Goal: Complete application form

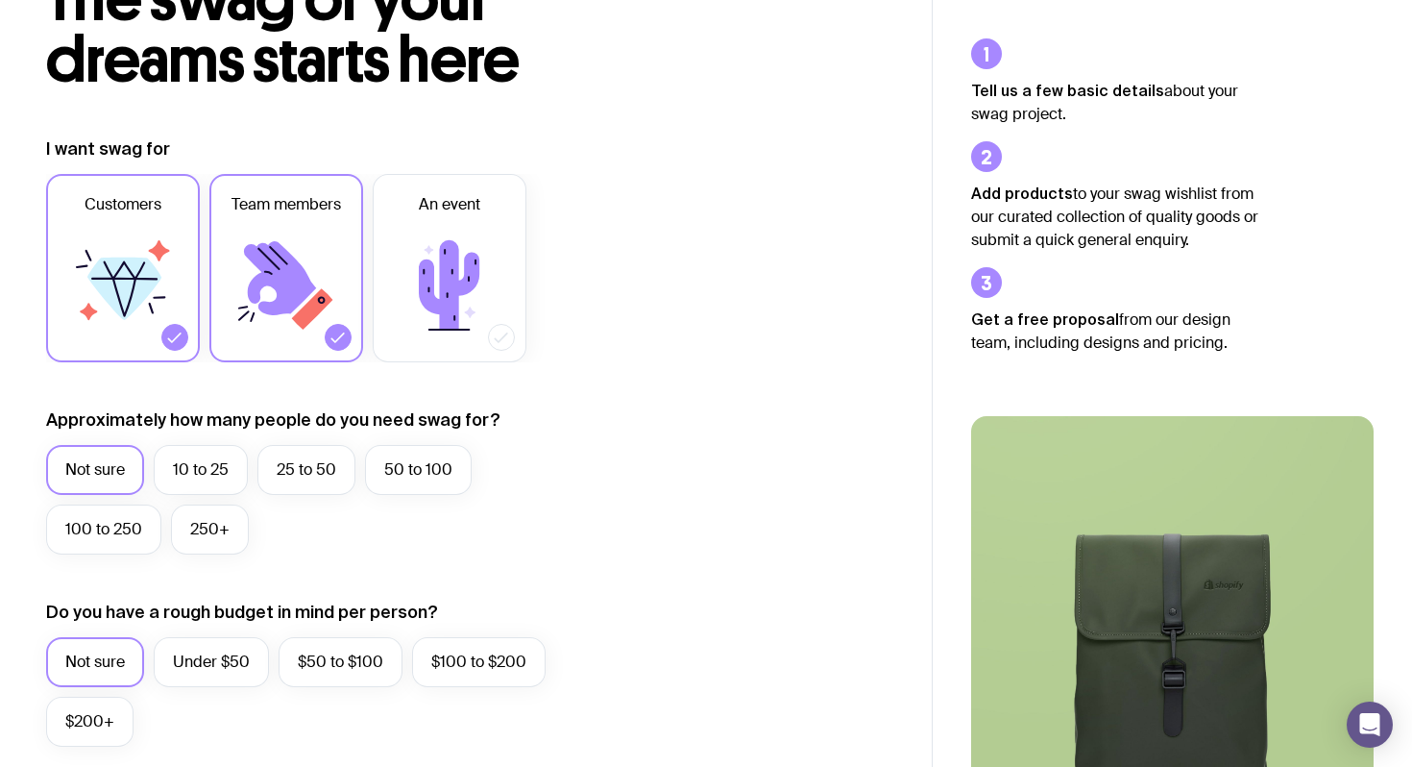
click at [107, 320] on icon at bounding box center [122, 285] width 115 height 115
click at [0, 0] on input "Customers" at bounding box center [0, 0] width 0 height 0
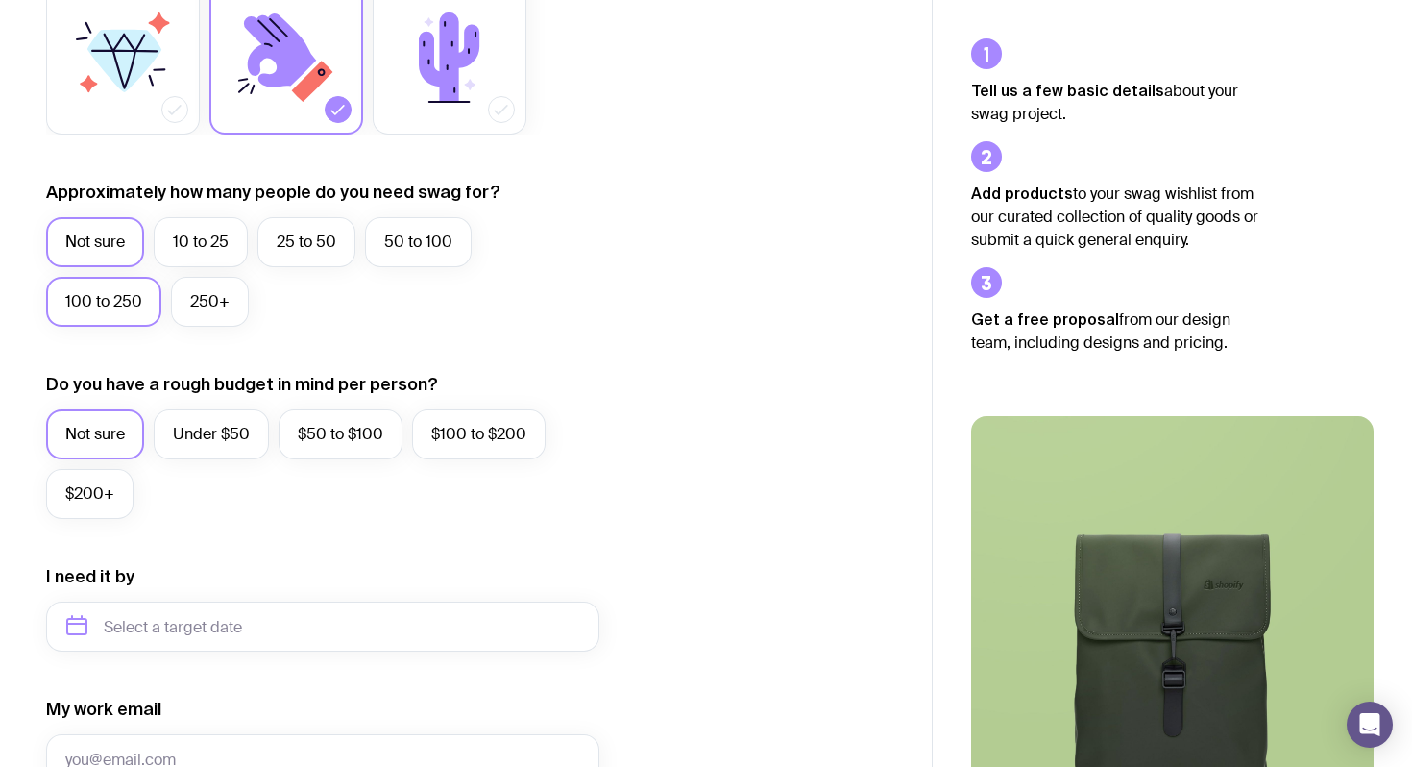
scroll to position [386, 0]
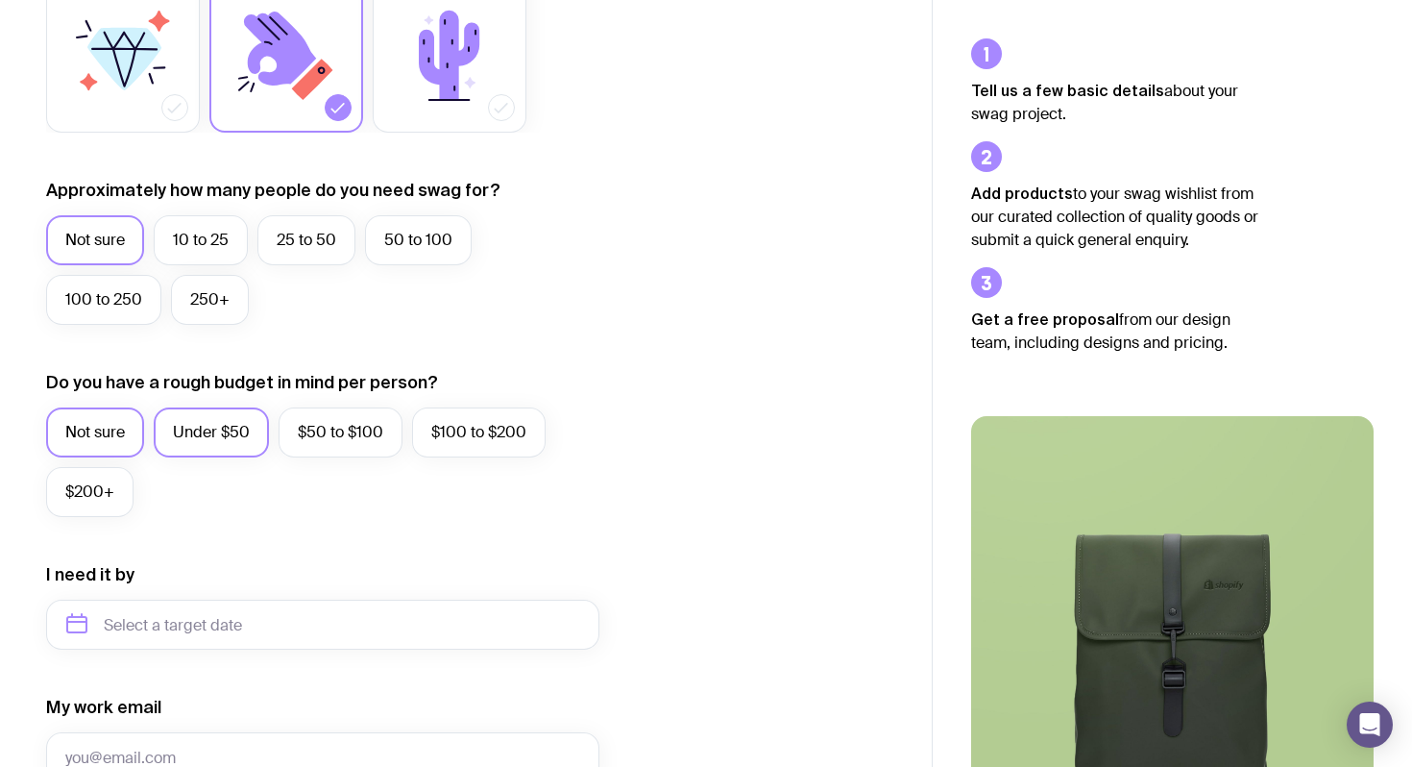
click at [164, 433] on label "Under $50" at bounding box center [211, 432] width 115 height 50
click at [0, 0] on input "Under $50" at bounding box center [0, 0] width 0 height 0
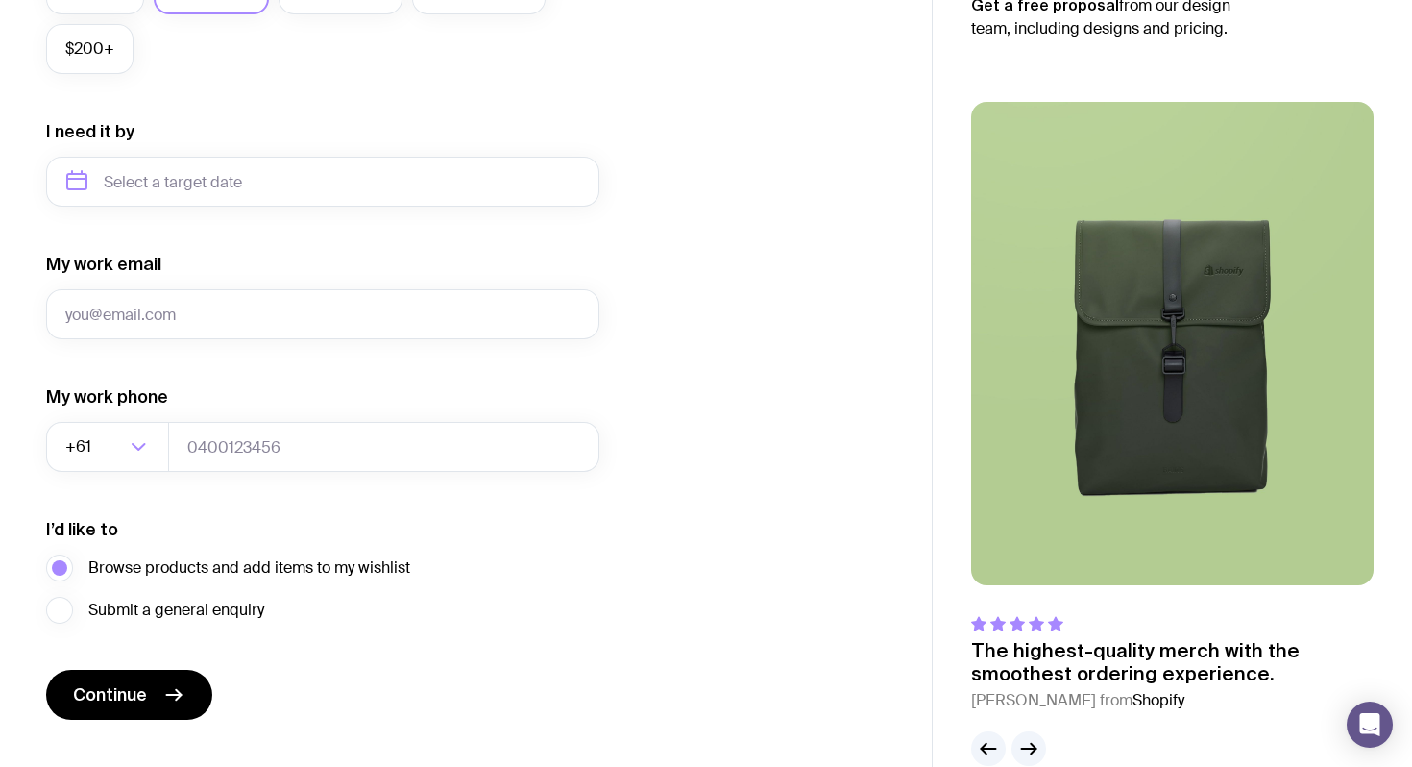
scroll to position [867, 0]
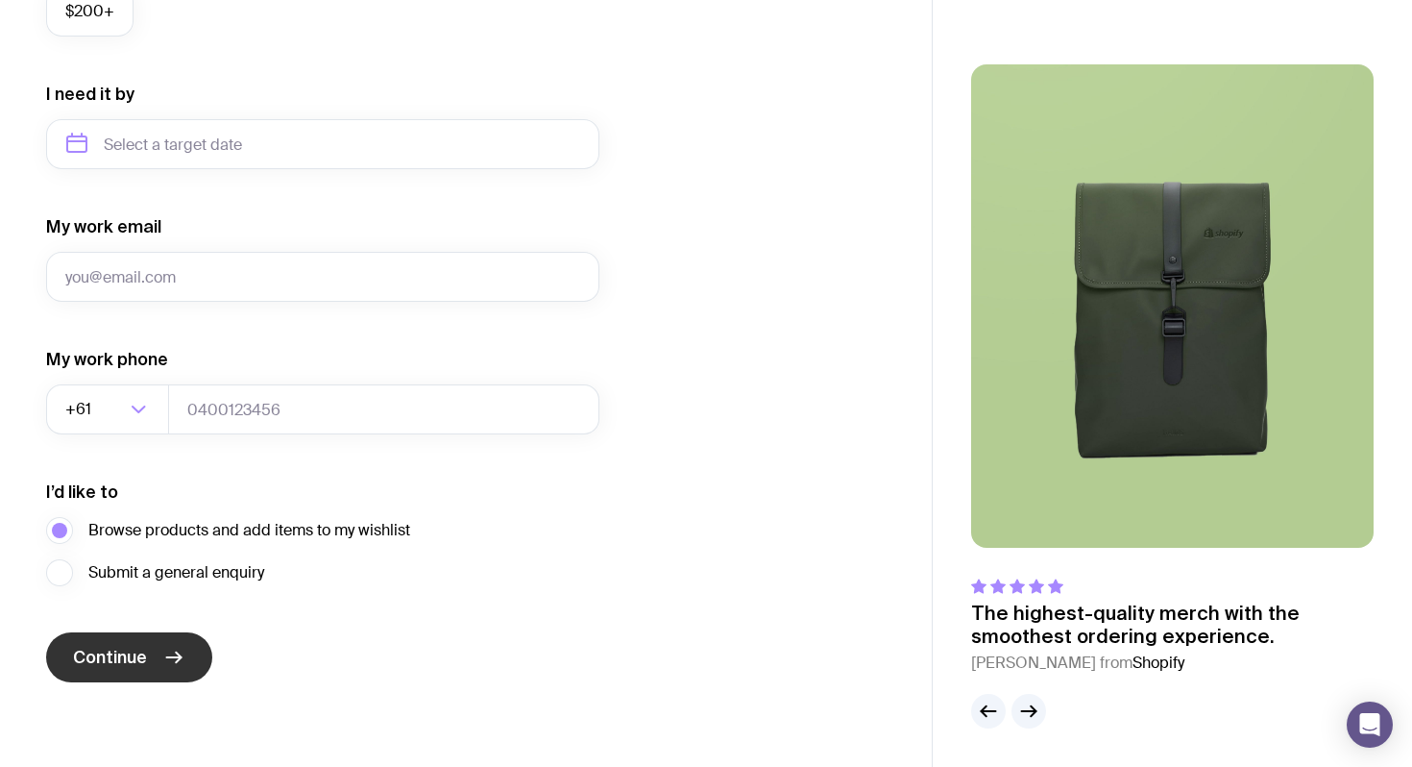
click at [162, 676] on button "Continue" at bounding box center [129, 657] width 166 height 50
click at [161, 666] on button "Continue" at bounding box center [129, 657] width 166 height 50
type input "m, lm"
click at [174, 670] on button "Continue" at bounding box center [129, 657] width 166 height 50
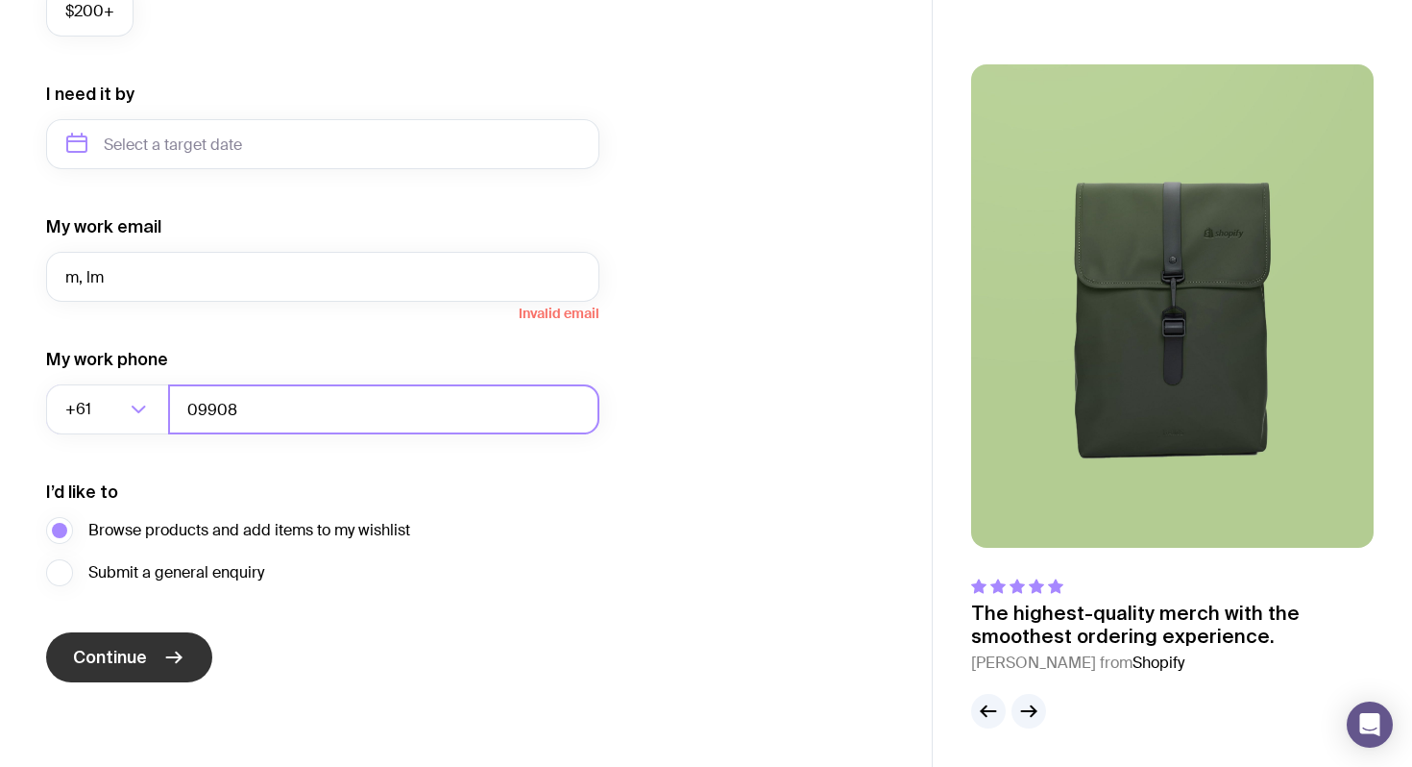
type input "09908"
click at [118, 632] on button "Continue" at bounding box center [129, 657] width 166 height 50
click at [120, 657] on span "Continue" at bounding box center [110, 657] width 74 height 23
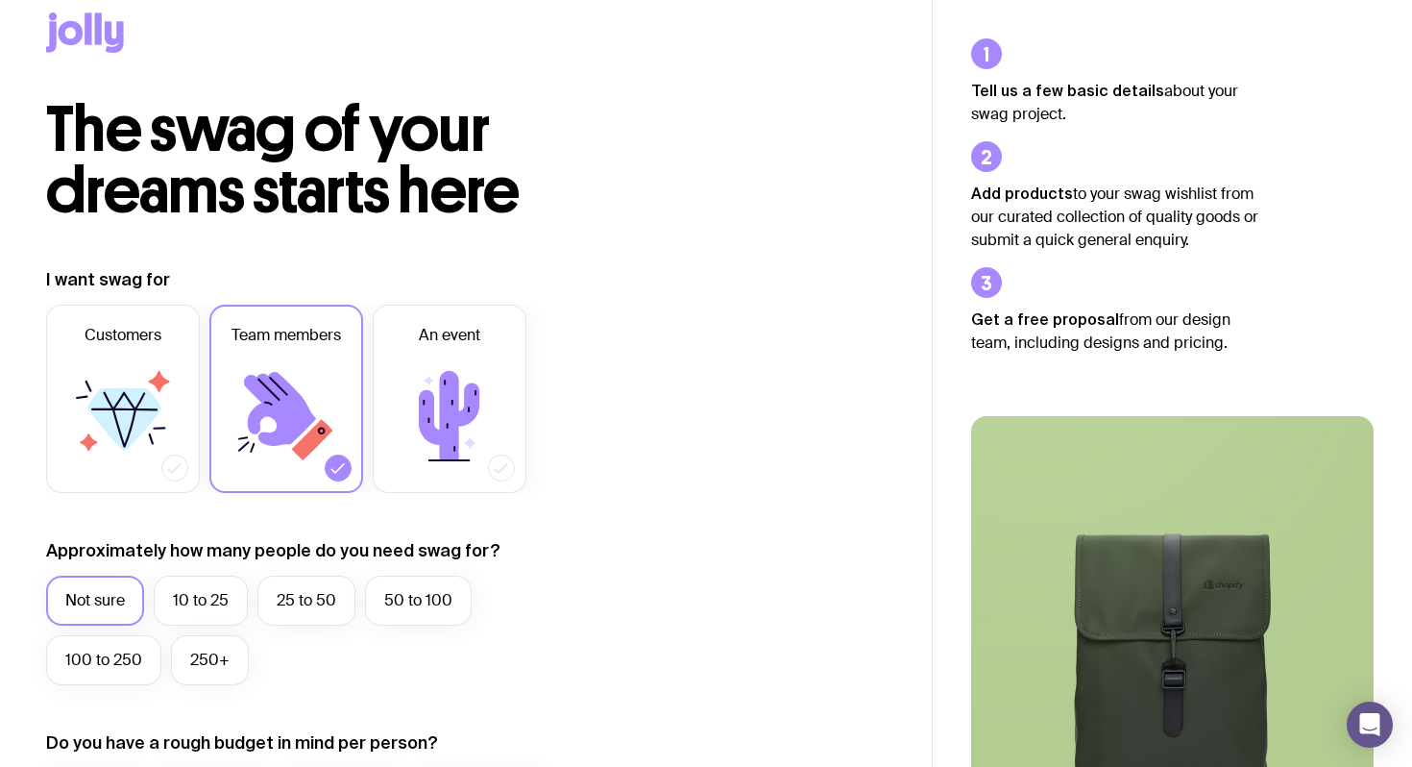
scroll to position [0, 0]
